Goal: Information Seeking & Learning: Learn about a topic

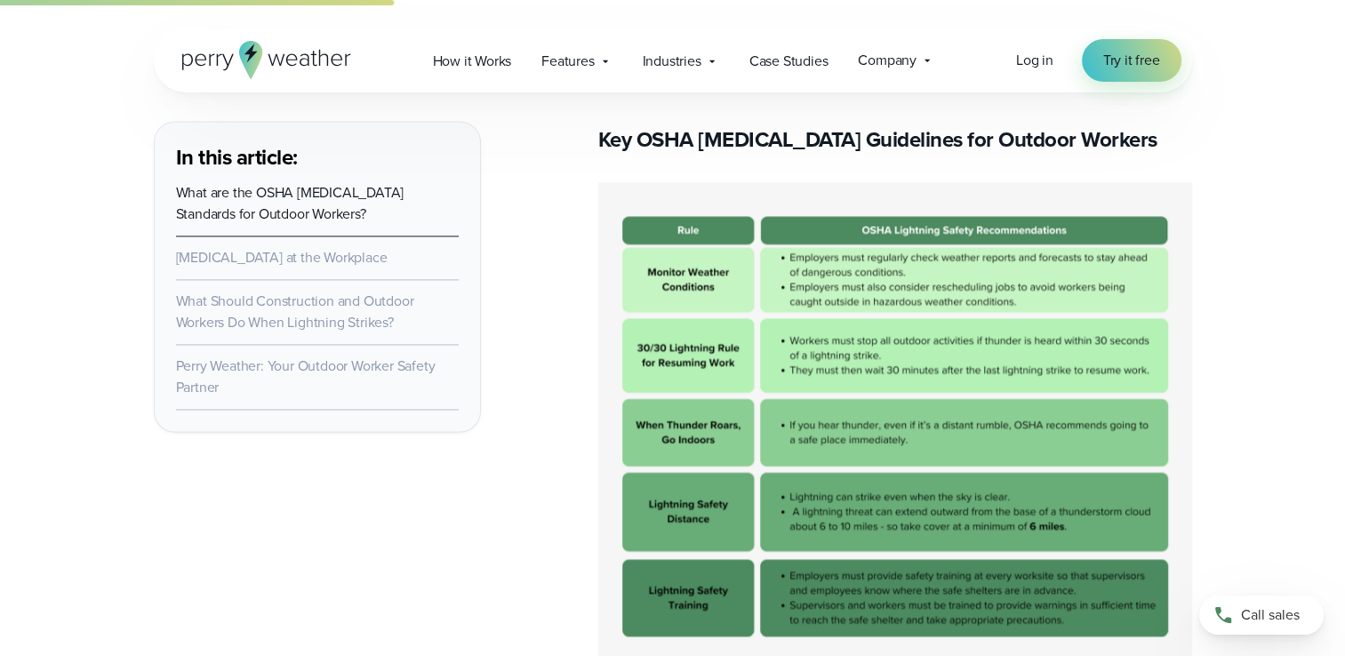
scroll to position [2489, 0]
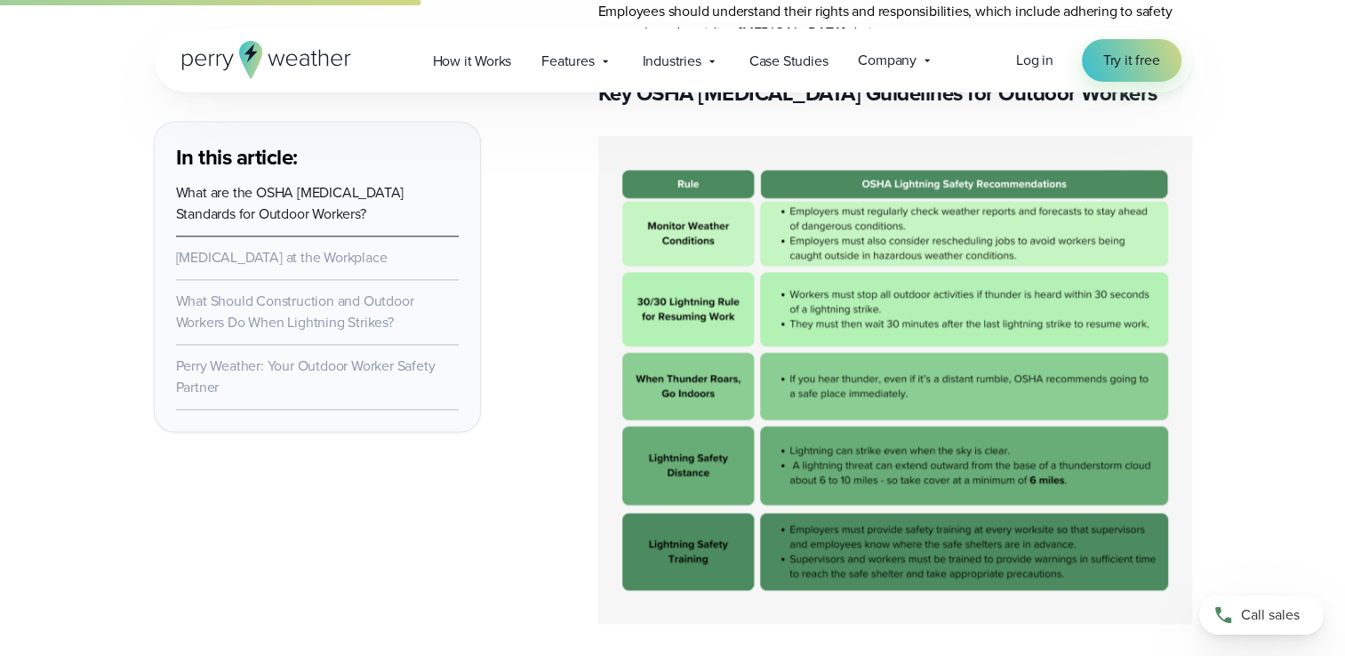
click at [789, 450] on img at bounding box center [895, 380] width 594 height 488
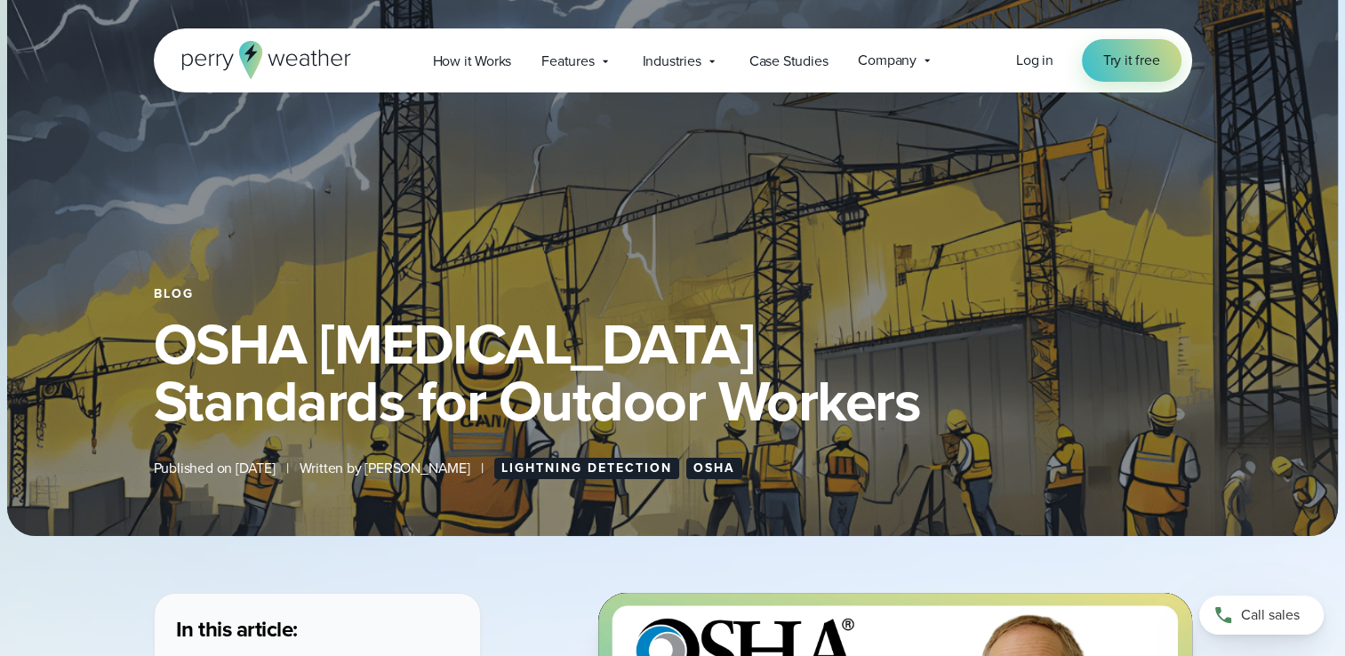
scroll to position [0, 0]
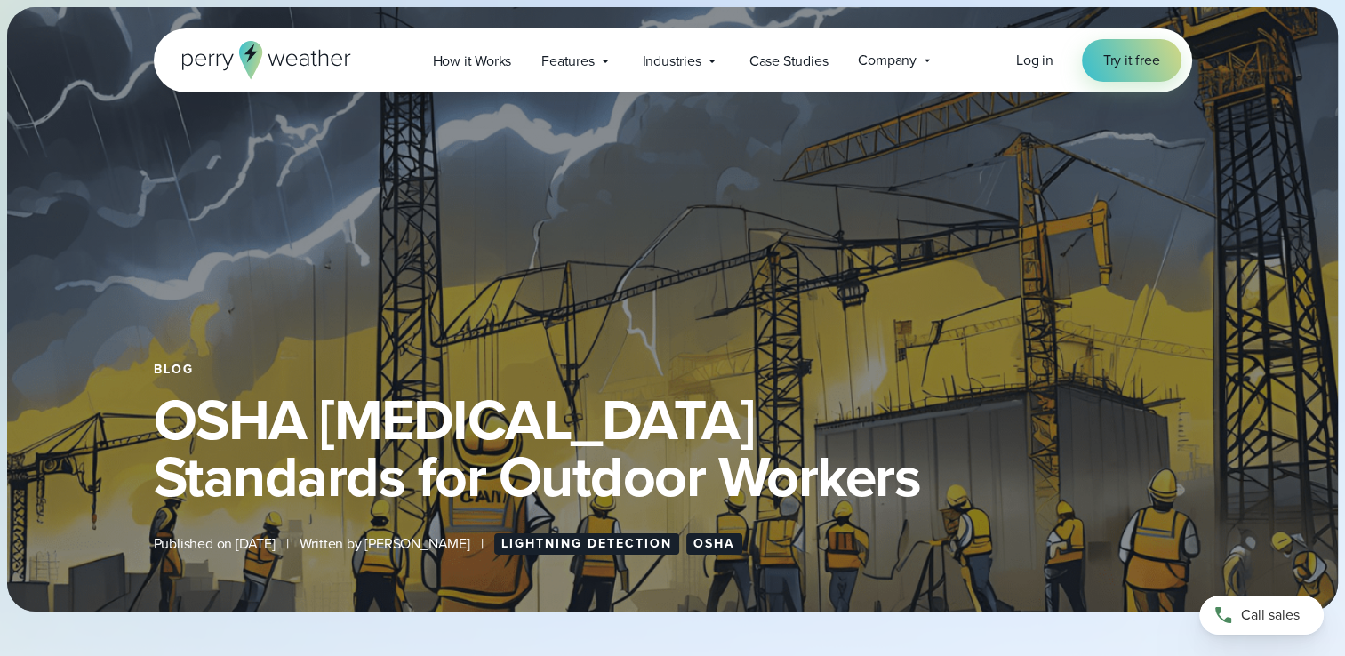
drag, startPoint x: 1246, startPoint y: 3, endPoint x: 1262, endPoint y: 206, distance: 204.3
click at [1262, 206] on div "Blog OSHA [MEDICAL_DATA] Standards for Outdoor Workers Published on [DATE] | Wr…" at bounding box center [672, 309] width 1331 height 605
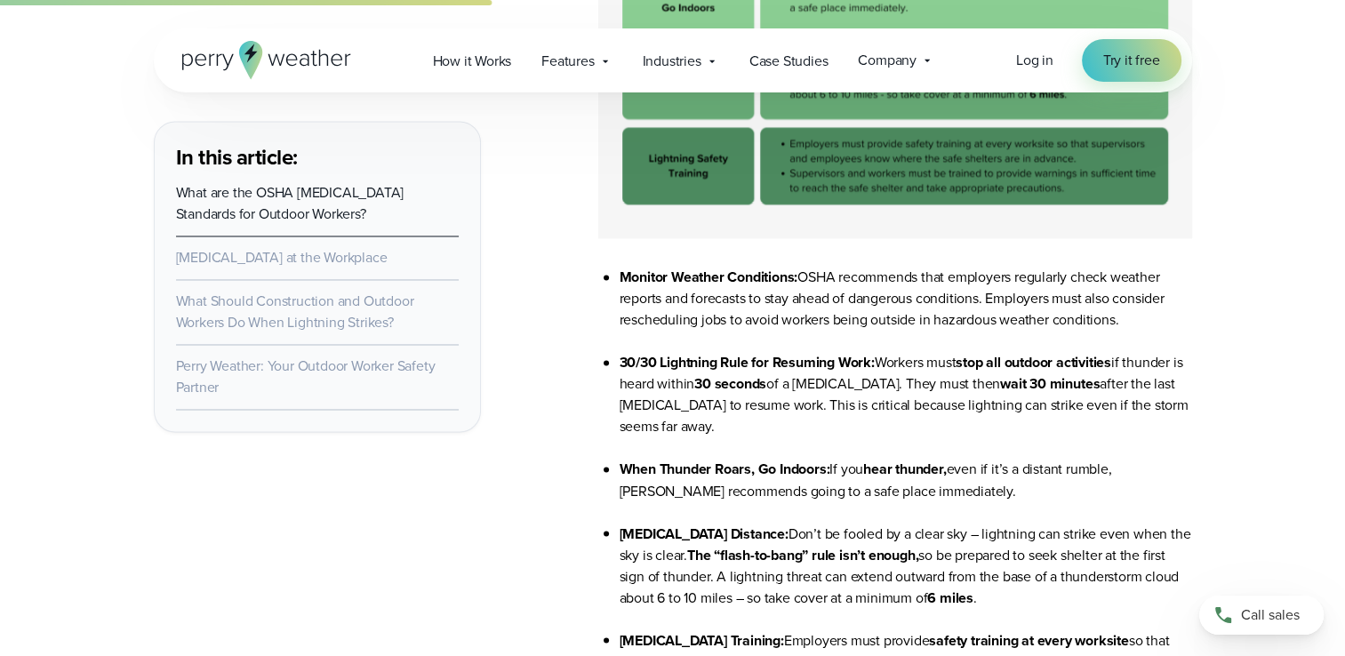
scroll to position [3200, 0]
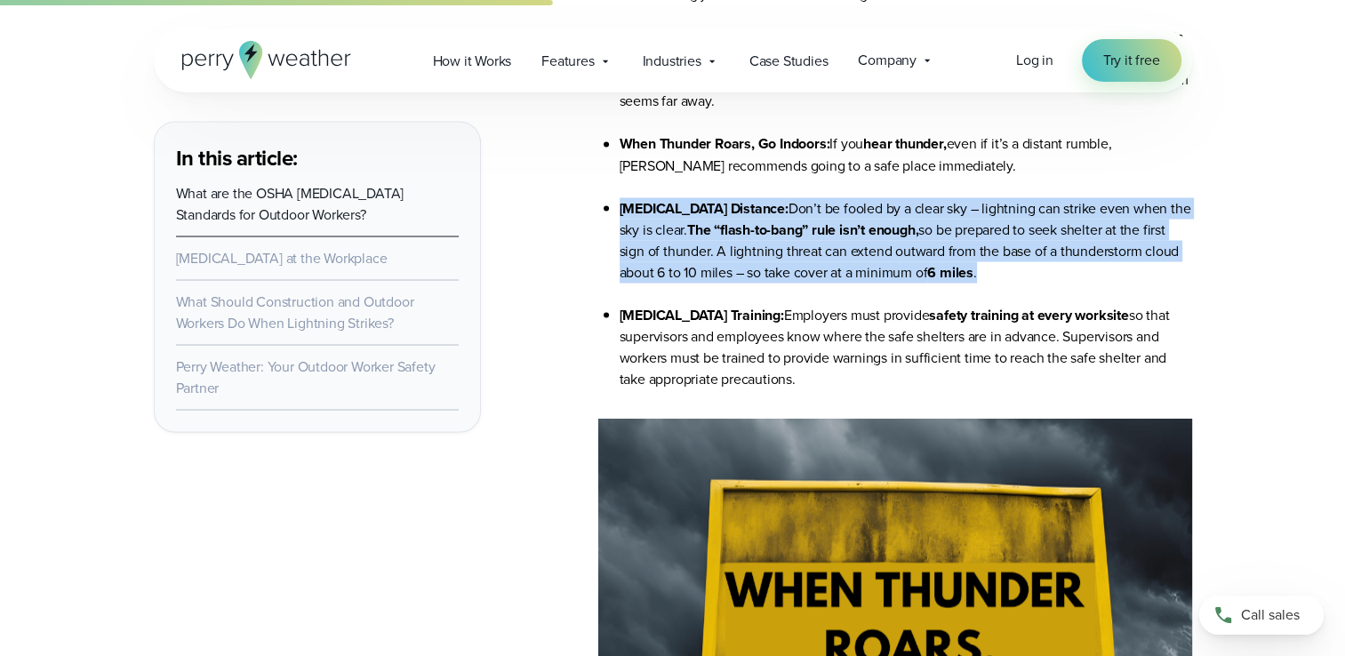
drag, startPoint x: 621, startPoint y: 208, endPoint x: 1032, endPoint y: 276, distance: 416.2
click at [1032, 276] on li "[MEDICAL_DATA] Distance: Don’t be fooled by a clear sky – lightning can strike …" at bounding box center [906, 250] width 573 height 107
drag, startPoint x: 1032, startPoint y: 276, endPoint x: 973, endPoint y: 263, distance: 60.0
copy li "[MEDICAL_DATA] Distance: Don’t be fooled by a clear sky – lightning can strike …"
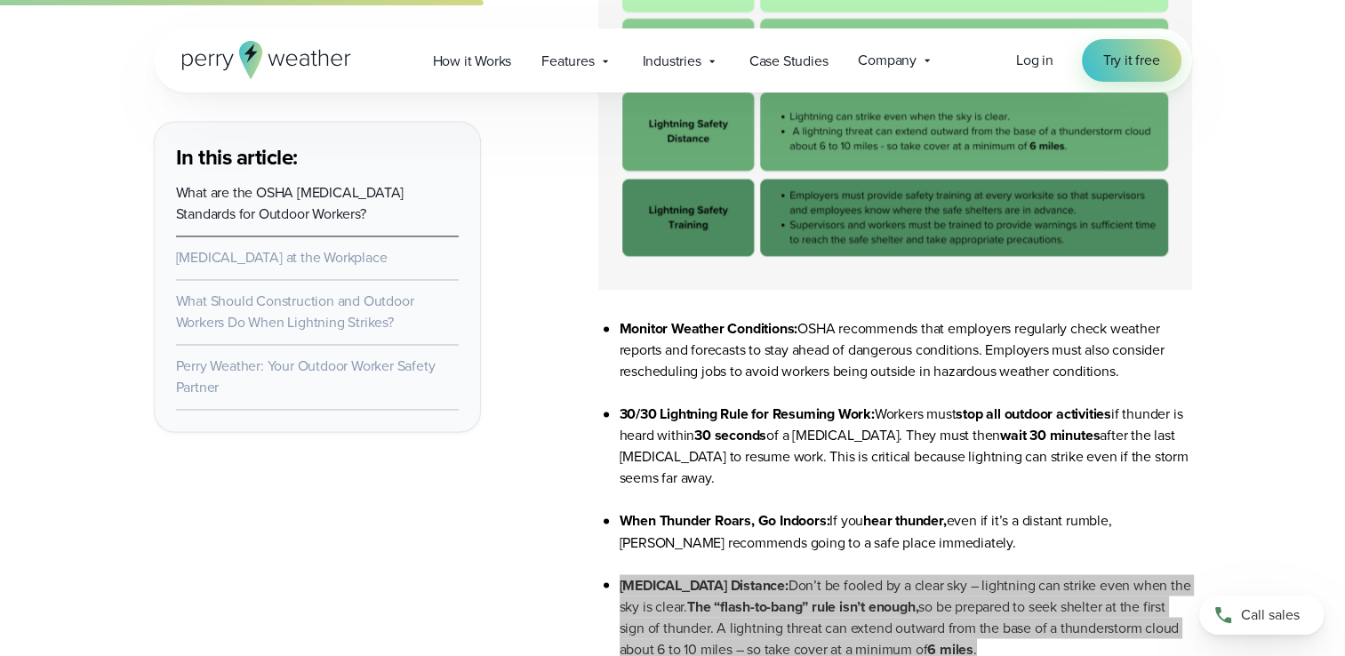
scroll to position [2934, 0]
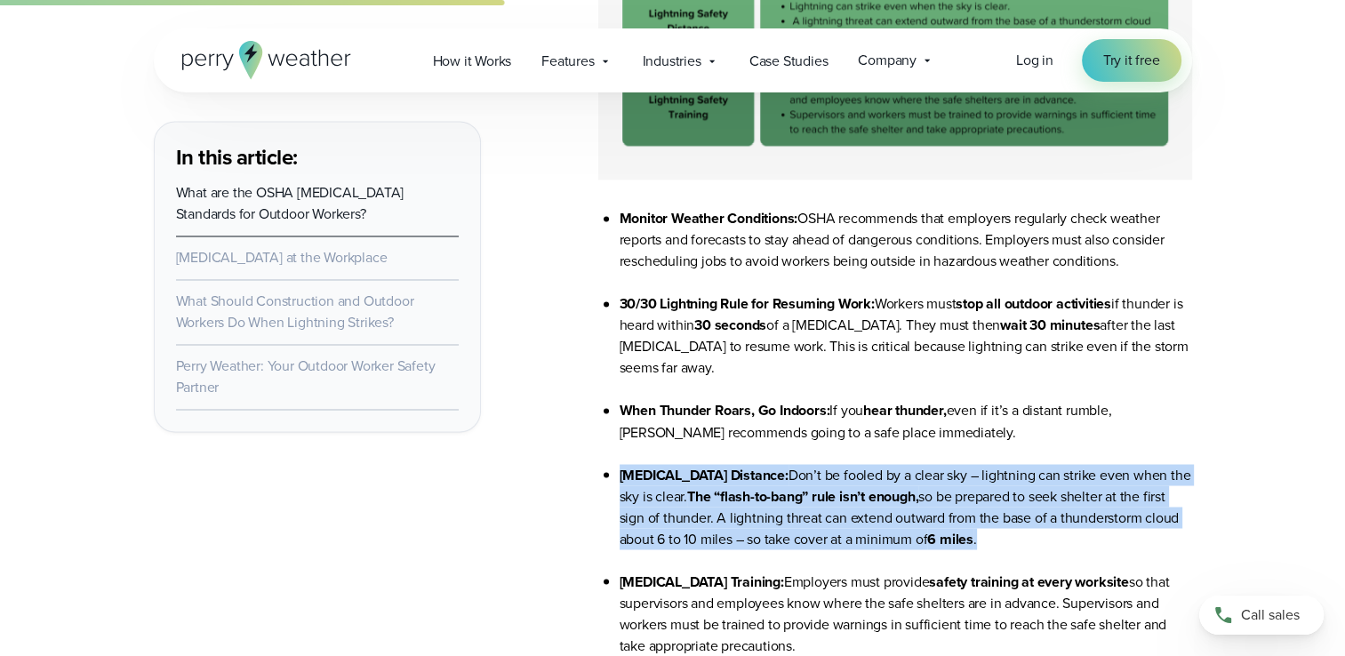
copy li "[MEDICAL_DATA] Distance: Don’t be fooled by a clear sky – lightning can strike …"
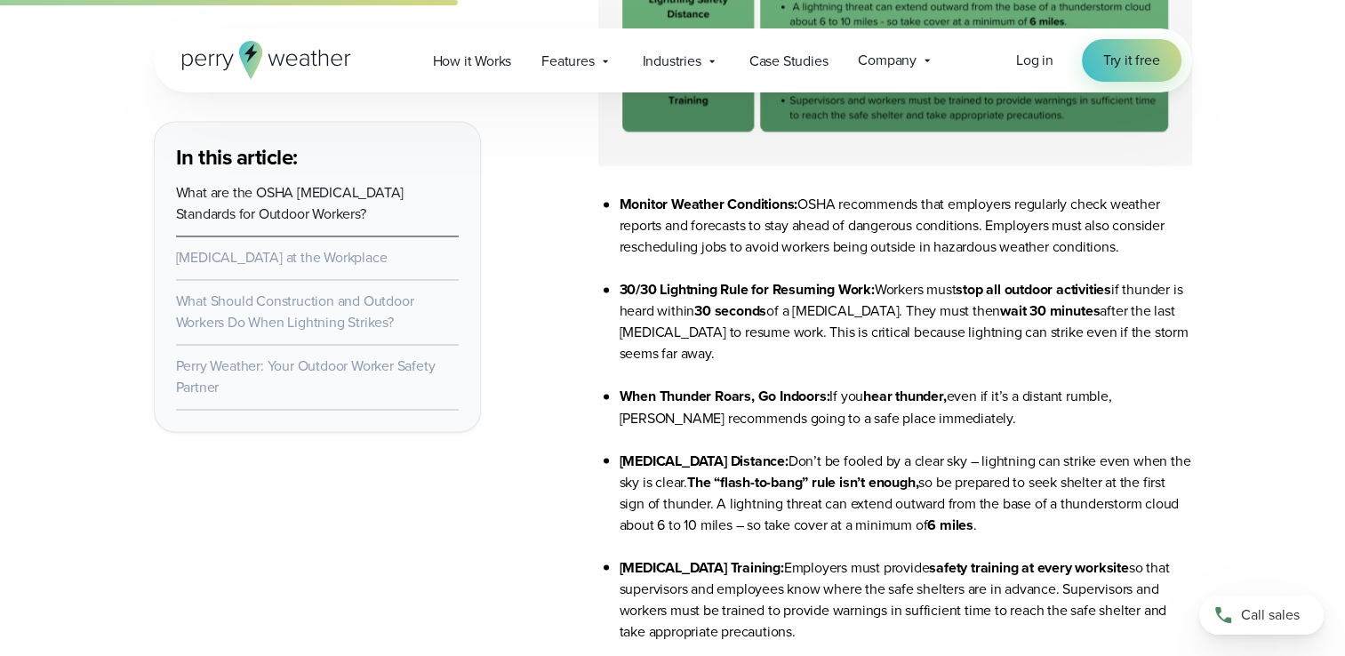
scroll to position [3112, 0]
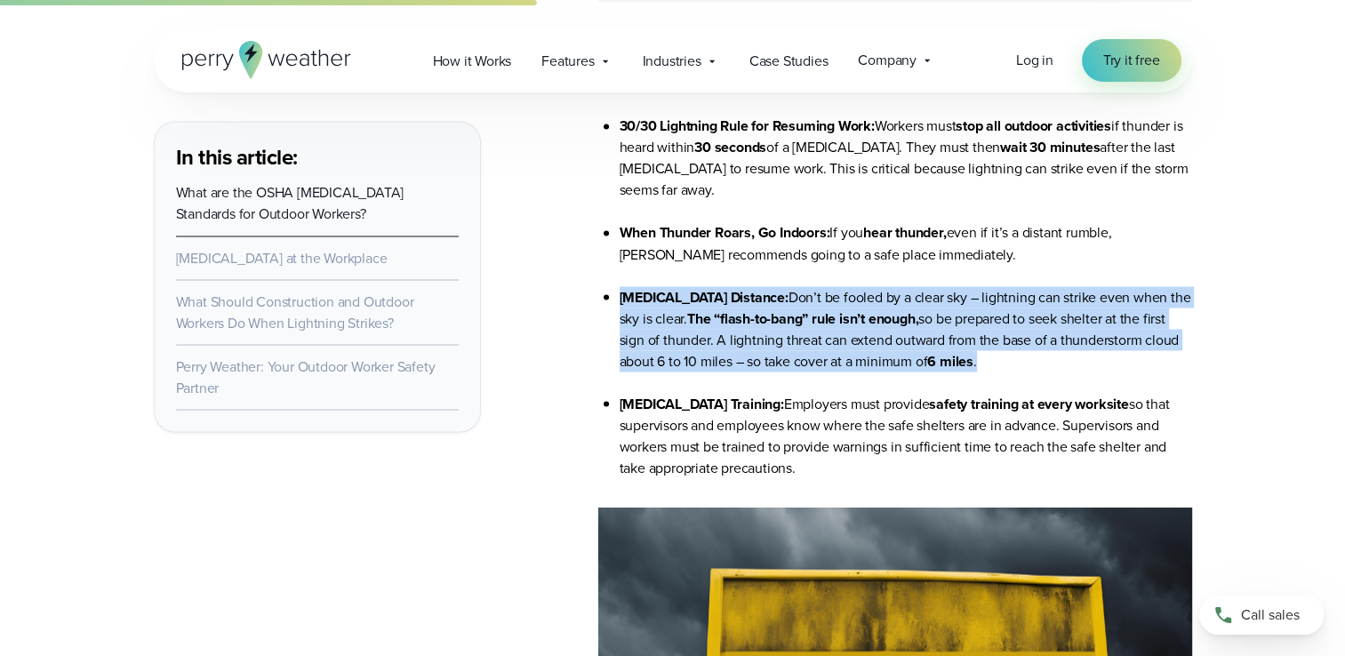
drag, startPoint x: 621, startPoint y: 296, endPoint x: 1032, endPoint y: 355, distance: 415.8
click at [1032, 355] on li "[MEDICAL_DATA] Distance: Don’t be fooled by a clear sky – lightning can strike …" at bounding box center [906, 339] width 573 height 107
drag, startPoint x: 1032, startPoint y: 355, endPoint x: 1007, endPoint y: 332, distance: 33.4
copy li "[MEDICAL_DATA] Distance: Don’t be fooled by a clear sky – lightning can strike …"
click at [1074, 371] on li "[MEDICAL_DATA] Distance: Don’t be fooled by a clear sky – lightning can strike …" at bounding box center [906, 339] width 573 height 107
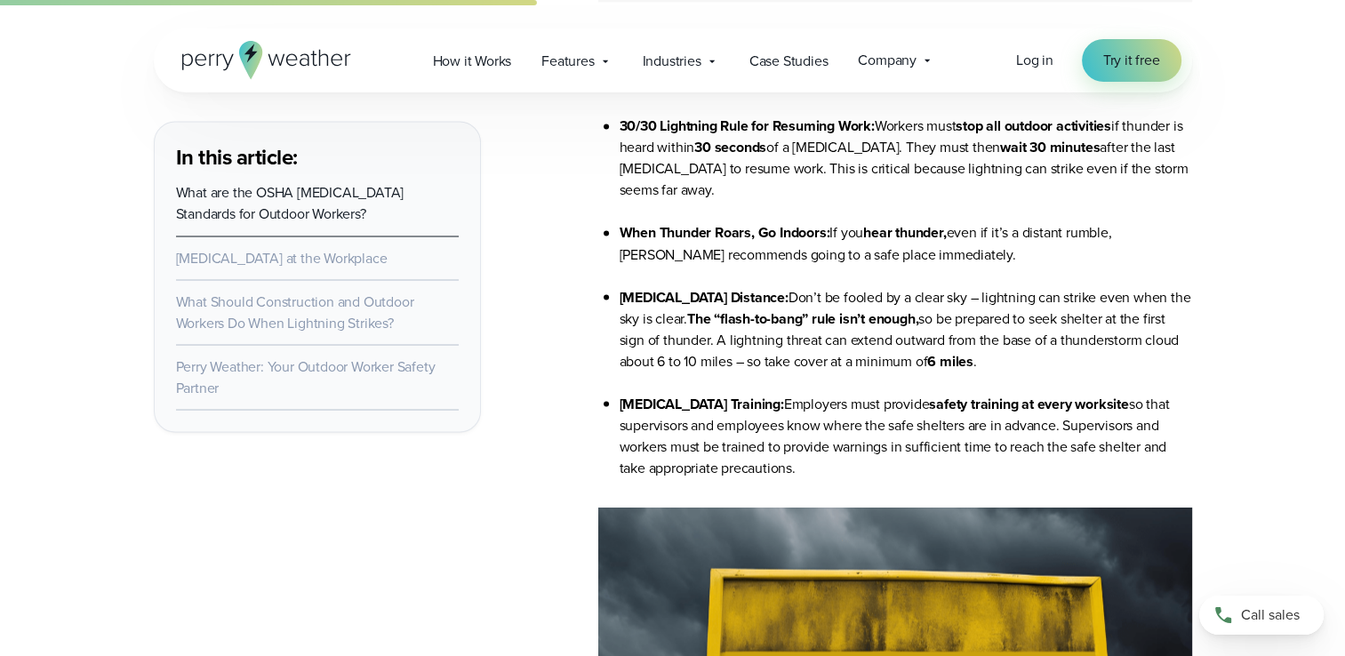
click at [1026, 268] on li "When Thunder Roars, Go Indoors: If you hear thunder, even if it’s a distant rum…" at bounding box center [906, 254] width 573 height 64
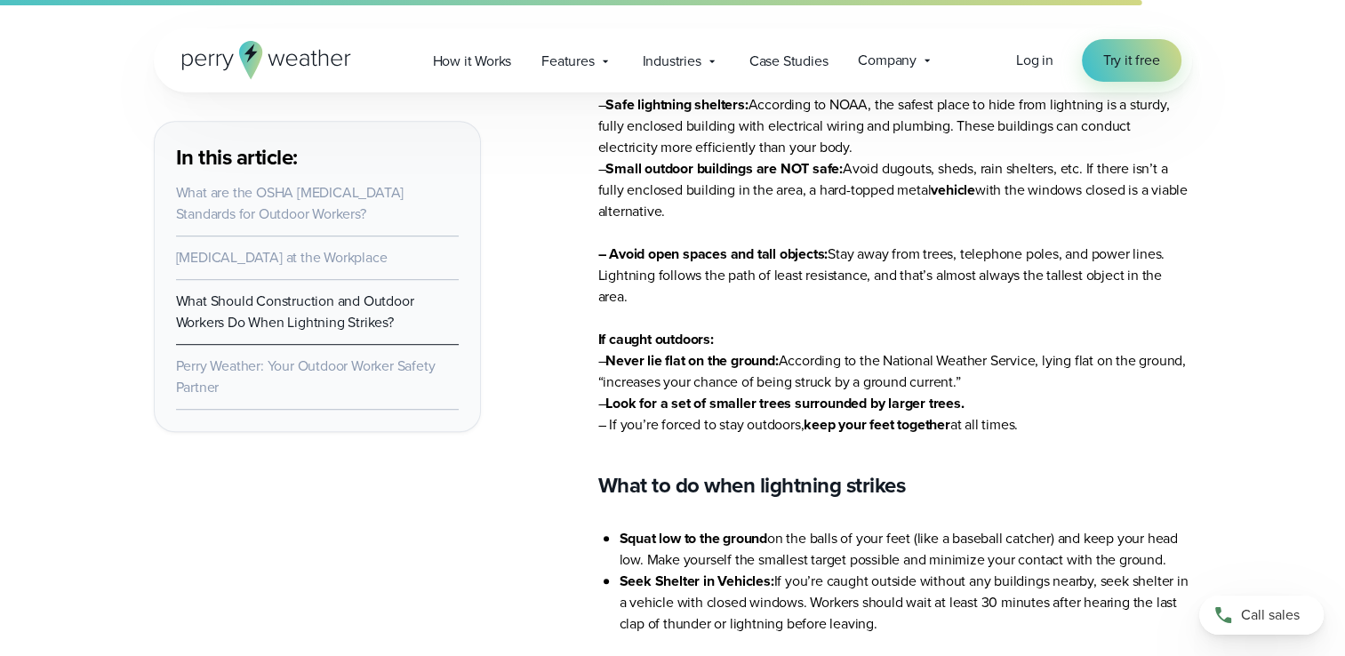
scroll to position [7468, 0]
